Goal: Information Seeking & Learning: Learn about a topic

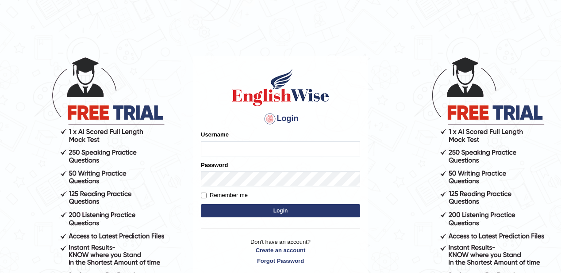
type input "Lamia"
click at [248, 211] on button "Login" at bounding box center [280, 210] width 159 height 13
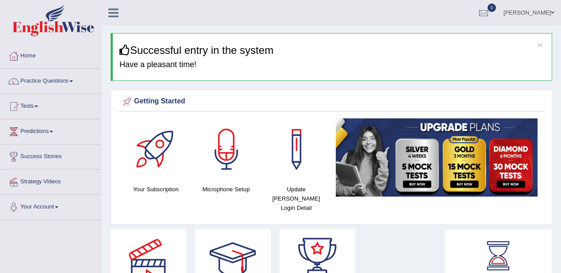
click at [54, 74] on link "Practice Questions" at bounding box center [50, 80] width 101 height 22
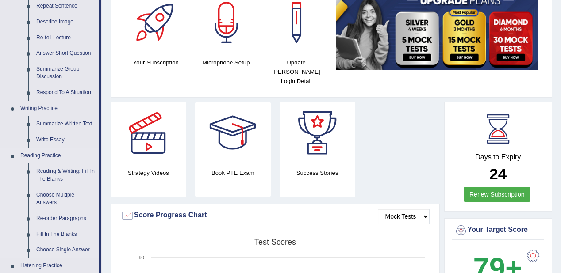
scroll to position [142, 0]
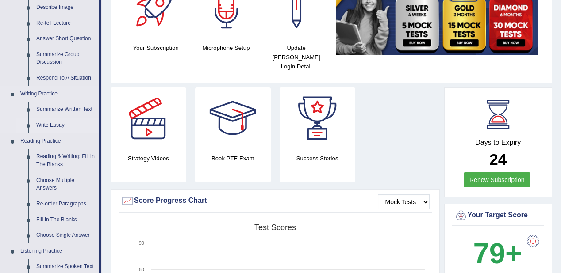
click at [50, 123] on link "Write Essay" at bounding box center [65, 126] width 67 height 16
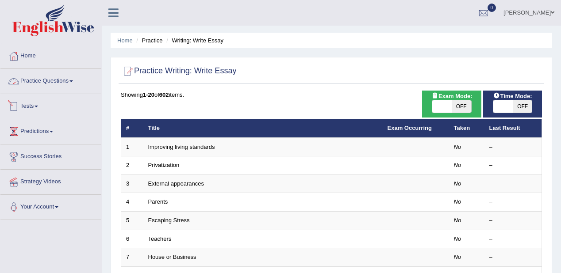
click at [59, 77] on link "Practice Questions" at bounding box center [50, 80] width 101 height 22
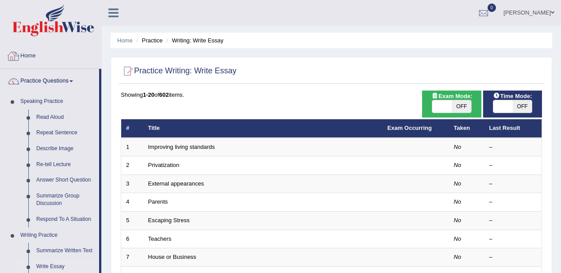
click at [64, 58] on link "Home" at bounding box center [50, 55] width 101 height 22
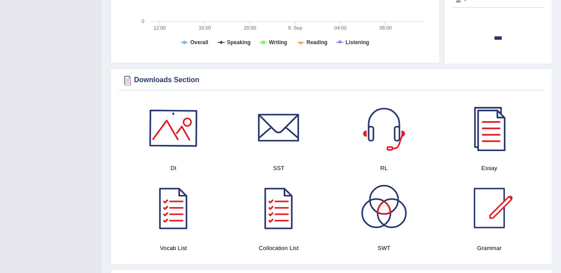
scroll to position [389, 0]
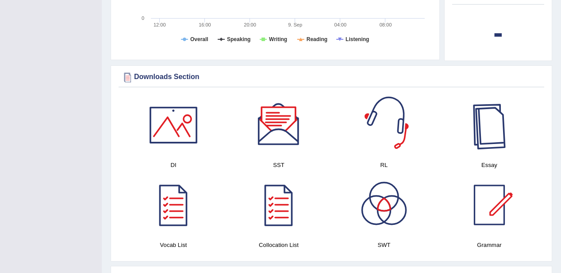
click at [482, 117] on div at bounding box center [489, 125] width 62 height 62
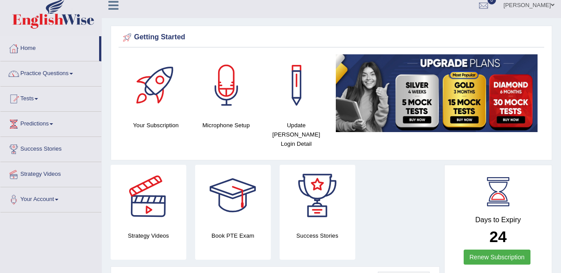
scroll to position [0, 0]
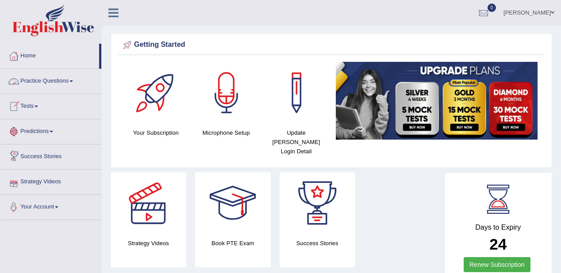
click at [64, 83] on link "Practice Questions" at bounding box center [50, 80] width 101 height 22
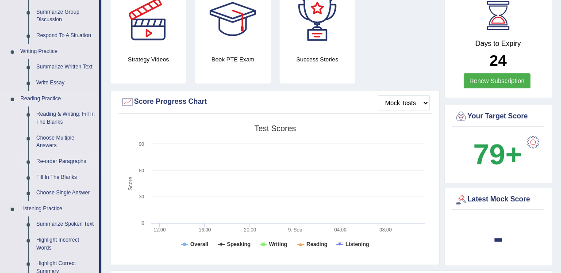
scroll to position [177, 0]
